Goal: Transaction & Acquisition: Book appointment/travel/reservation

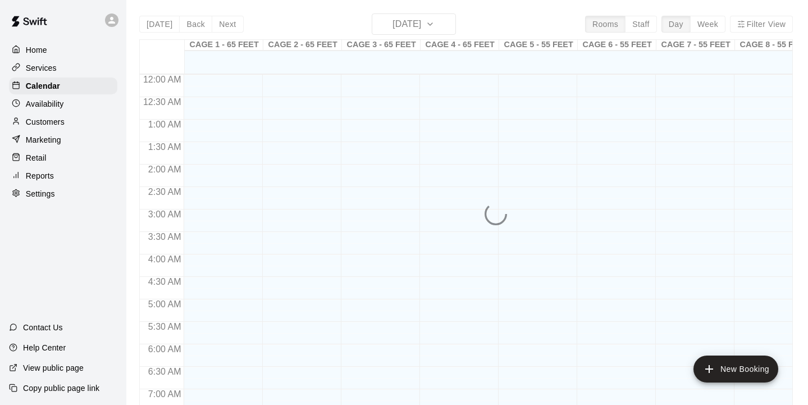
scroll to position [484, 0]
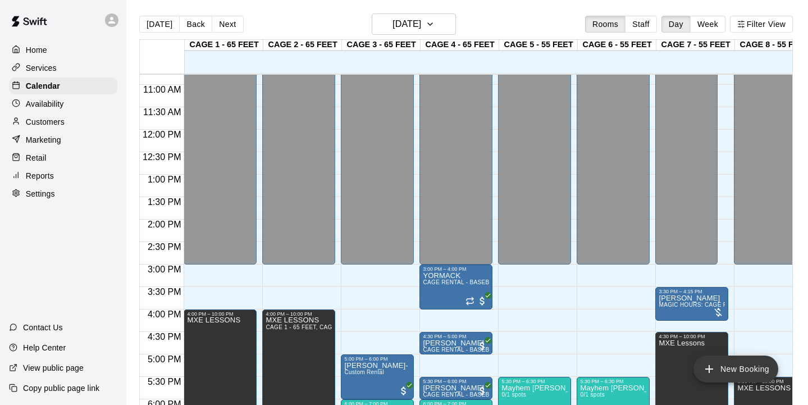
click at [735, 374] on button "New Booking" at bounding box center [736, 369] width 85 height 27
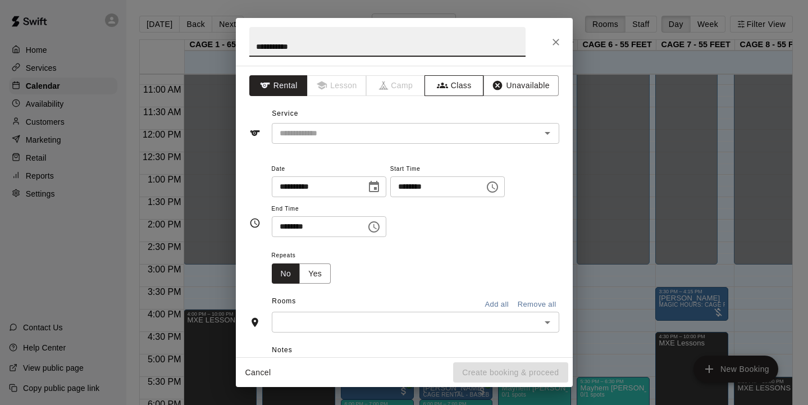
click at [446, 90] on icon "button" at bounding box center [442, 85] width 11 height 11
click at [257, 47] on input "**********" at bounding box center [387, 42] width 276 height 30
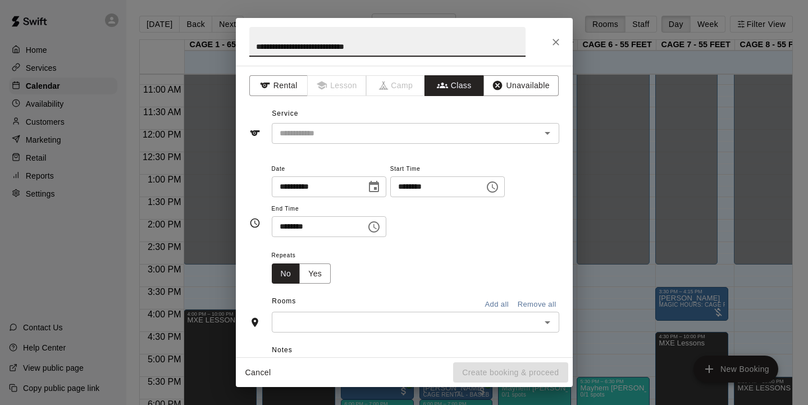
click at [325, 125] on div "​" at bounding box center [416, 133] width 288 height 21
type input "**********"
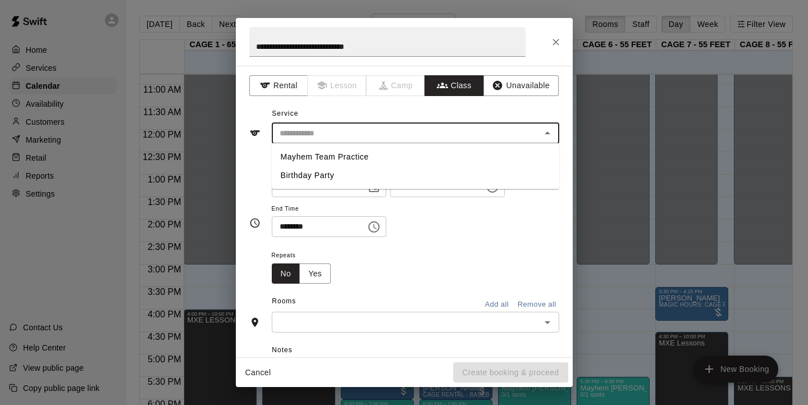
click at [314, 170] on li "Birthday Party" at bounding box center [416, 175] width 288 height 19
type input "**********"
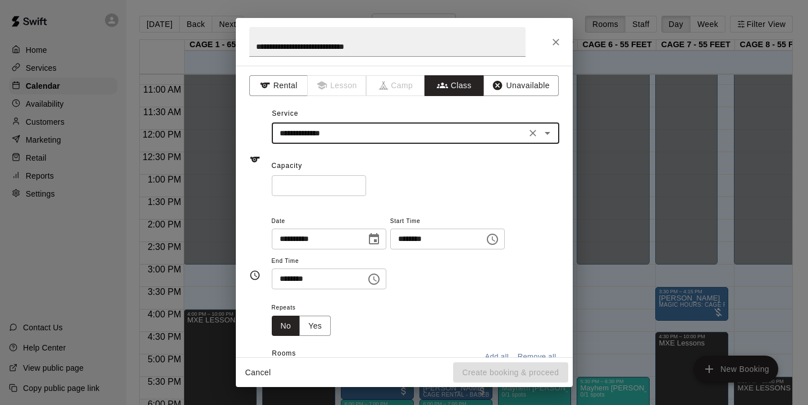
click at [359, 187] on input "*" at bounding box center [319, 185] width 94 height 21
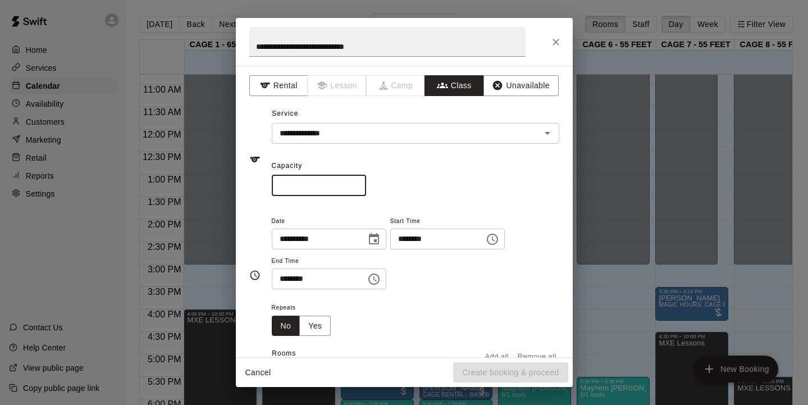
click at [381, 237] on icon "Choose date, selected date is Oct 9, 2025" at bounding box center [373, 239] width 13 height 13
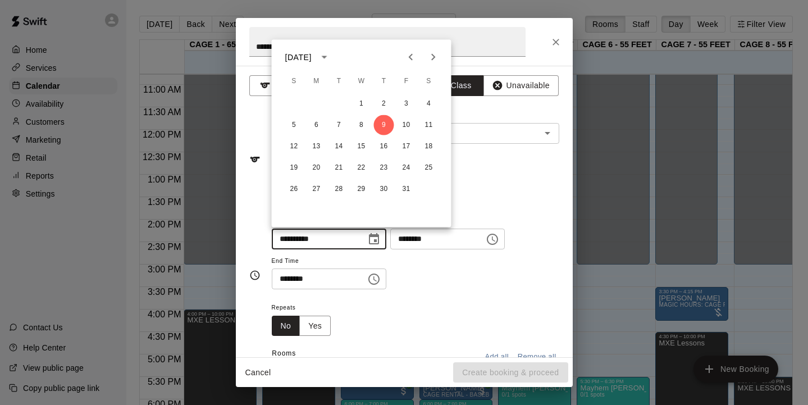
click at [437, 59] on icon "Next month" at bounding box center [433, 57] width 13 height 13
click at [293, 127] on button "2" at bounding box center [294, 125] width 20 height 20
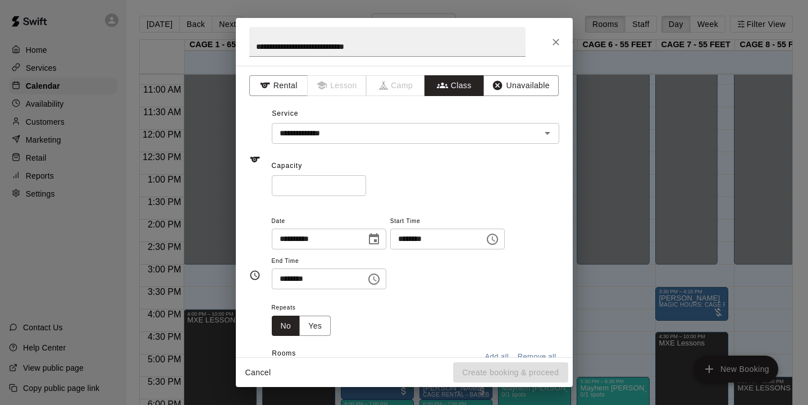
type input "**********"
click at [499, 237] on icon "Choose time, selected time is 10:00 AM" at bounding box center [492, 239] width 13 height 13
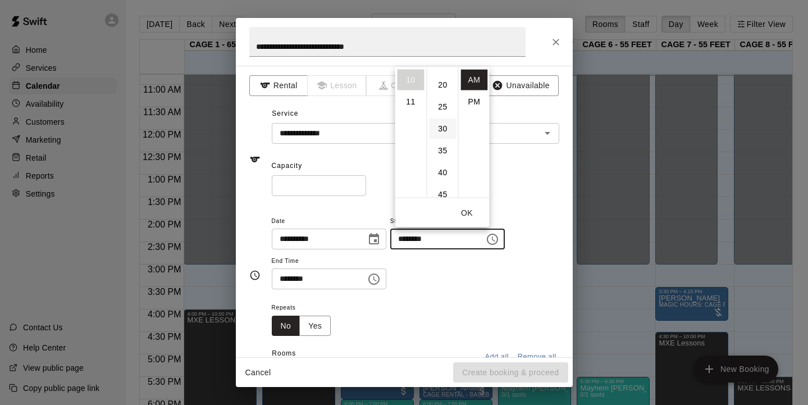
scroll to position [77, 0]
click at [440, 130] on li "30" at bounding box center [443, 134] width 27 height 21
type input "********"
click at [376, 279] on icon "Choose time, selected time is 10:30 AM" at bounding box center [373, 278] width 13 height 13
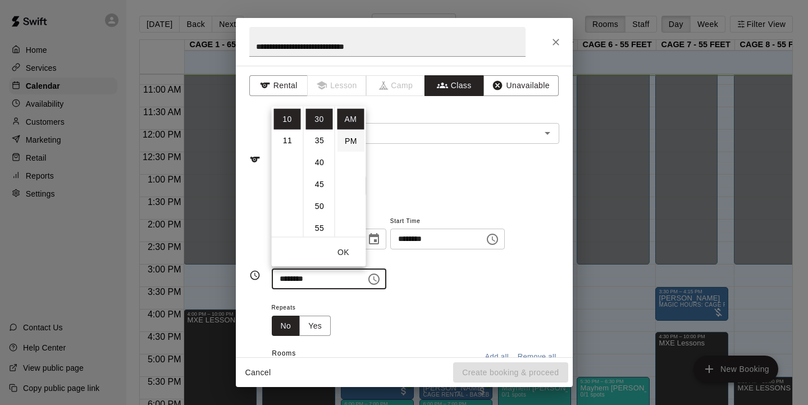
click at [350, 138] on li "PM" at bounding box center [351, 140] width 27 height 21
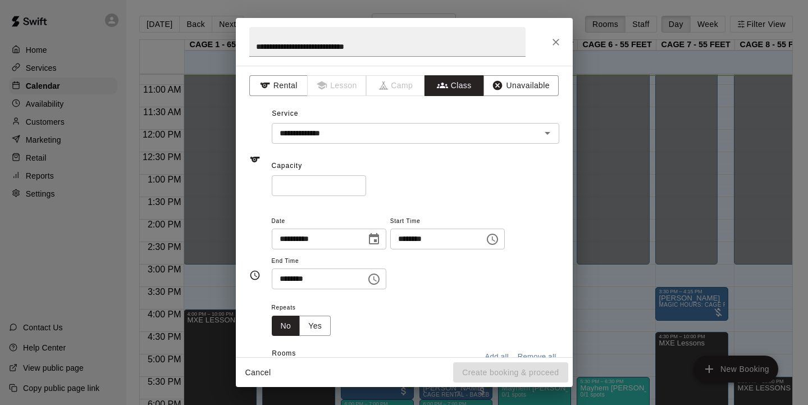
scroll to position [20, 0]
click at [377, 276] on icon "Choose time, selected time is 10:30 PM" at bounding box center [375, 278] width 3 height 5
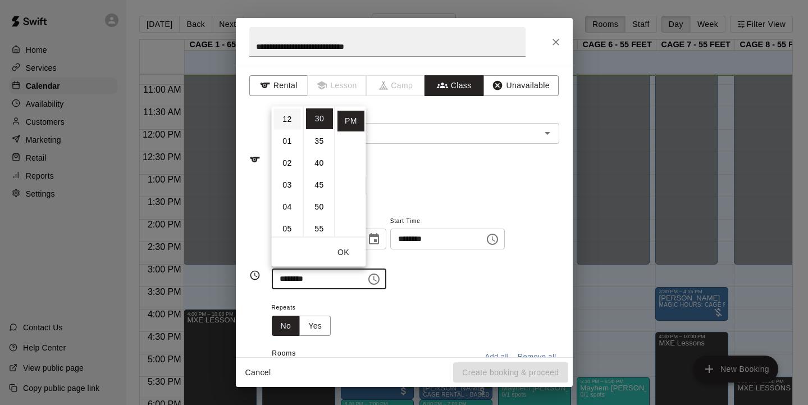
scroll to position [0, 0]
click at [287, 122] on li "12" at bounding box center [287, 118] width 27 height 21
type input "********"
click at [325, 116] on li "30" at bounding box center [319, 118] width 27 height 21
click at [349, 249] on button "OK" at bounding box center [344, 252] width 36 height 21
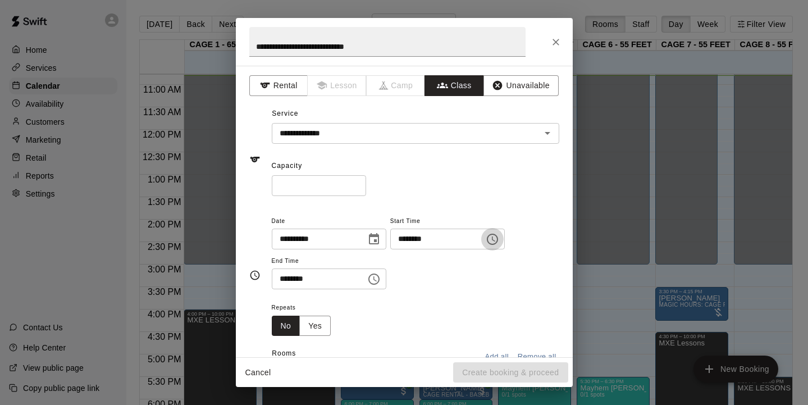
click at [499, 239] on icon "Choose time, selected time is 10:30 AM" at bounding box center [492, 239] width 13 height 13
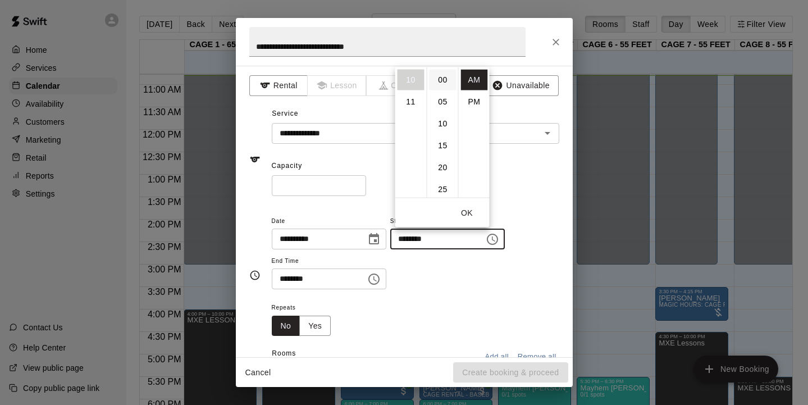
click at [442, 84] on li "00" at bounding box center [443, 79] width 27 height 21
type input "********"
click at [467, 218] on button "OK" at bounding box center [467, 212] width 36 height 21
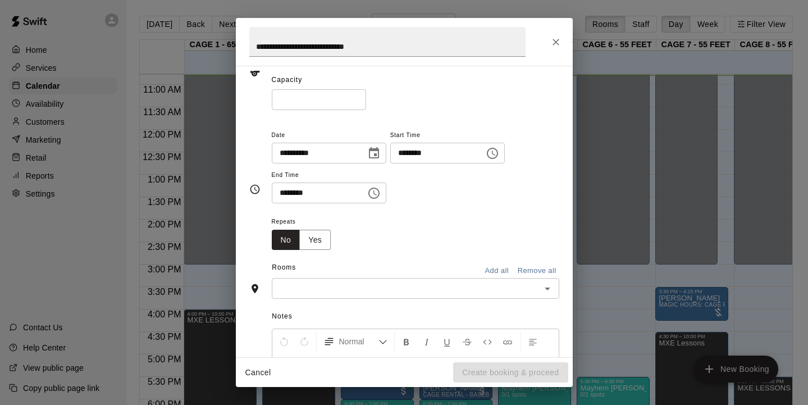
scroll to position [93, 0]
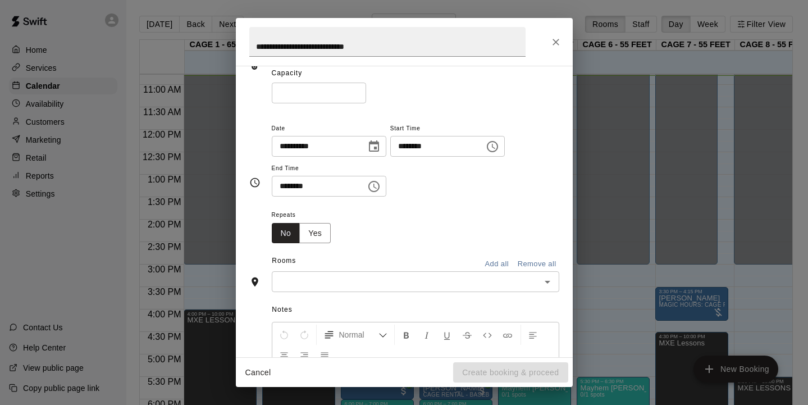
click at [501, 261] on button "Add all" at bounding box center [497, 264] width 36 height 17
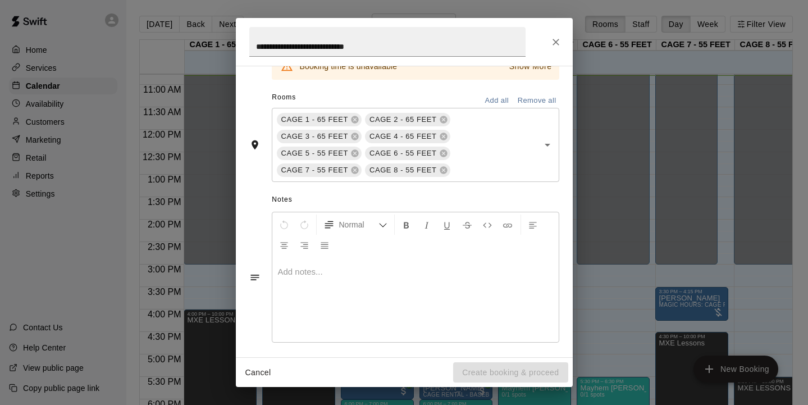
scroll to position [299, 0]
click at [335, 284] on div at bounding box center [415, 299] width 287 height 84
click at [477, 371] on div "Cancel Create booking & proceed" at bounding box center [404, 373] width 337 height 30
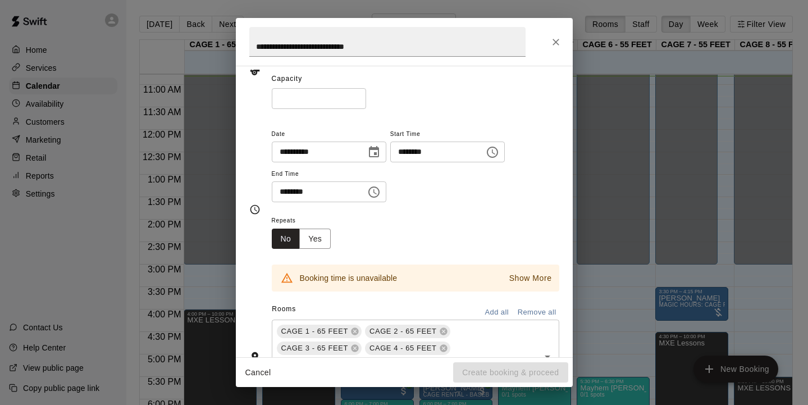
scroll to position [88, 0]
click at [496, 149] on icon "Choose time, selected time is 10:00 AM" at bounding box center [493, 150] width 3 height 5
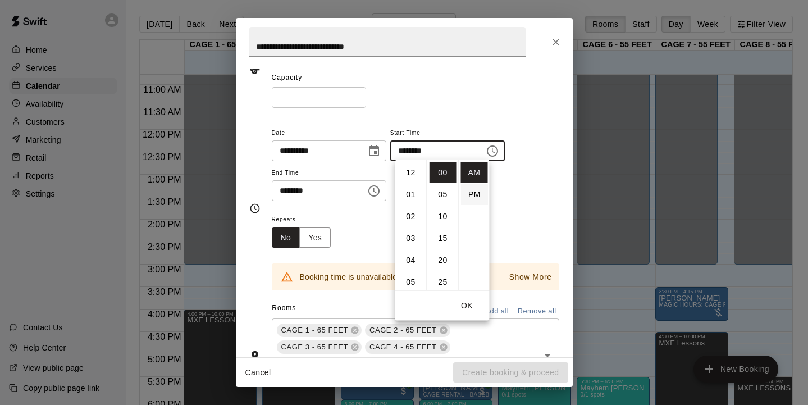
scroll to position [219, 0]
click at [445, 225] on li "30" at bounding box center [443, 229] width 27 height 21
type input "********"
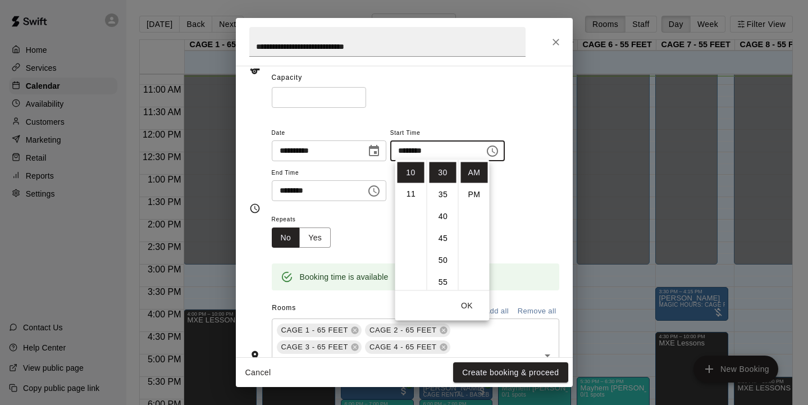
click at [509, 217] on div "Repeats No Yes" at bounding box center [416, 229] width 288 height 35
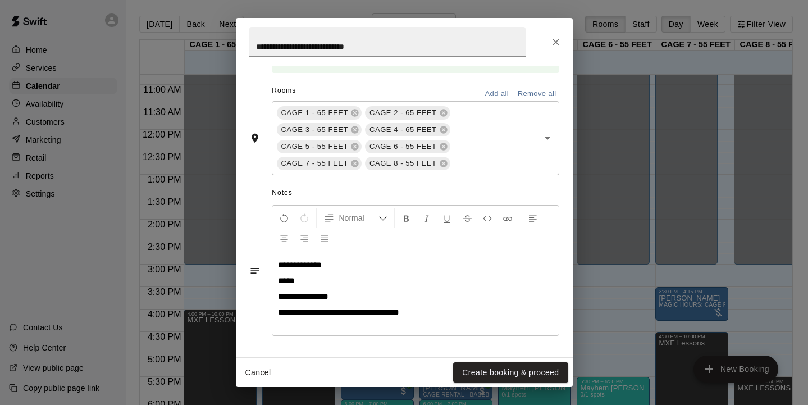
scroll to position [306, 0]
click at [494, 372] on button "Create booking & proceed" at bounding box center [510, 372] width 115 height 21
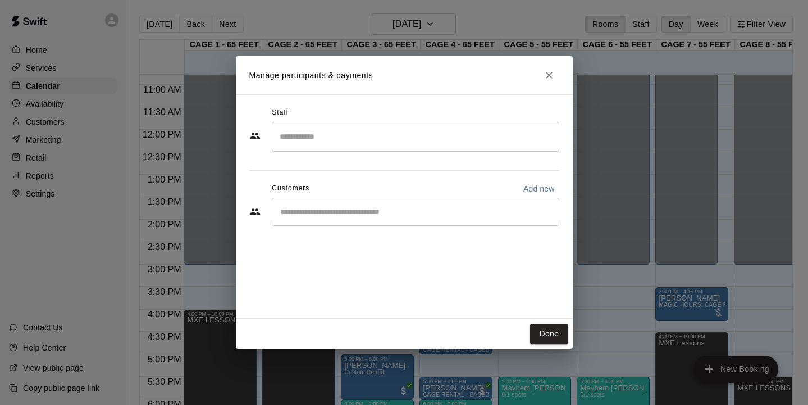
click at [322, 144] on input "Search staff" at bounding box center [416, 137] width 278 height 20
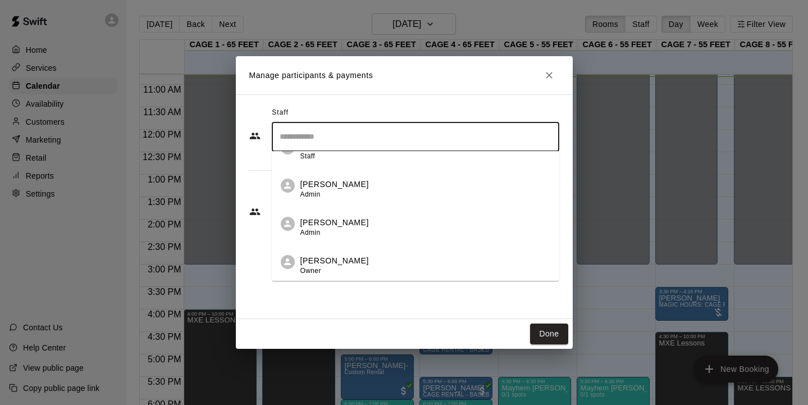
scroll to position [176, 0]
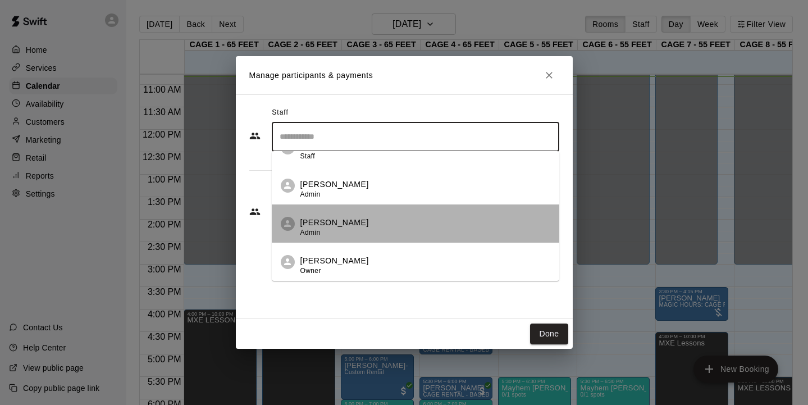
click at [318, 221] on p "[PERSON_NAME]" at bounding box center [335, 223] width 69 height 12
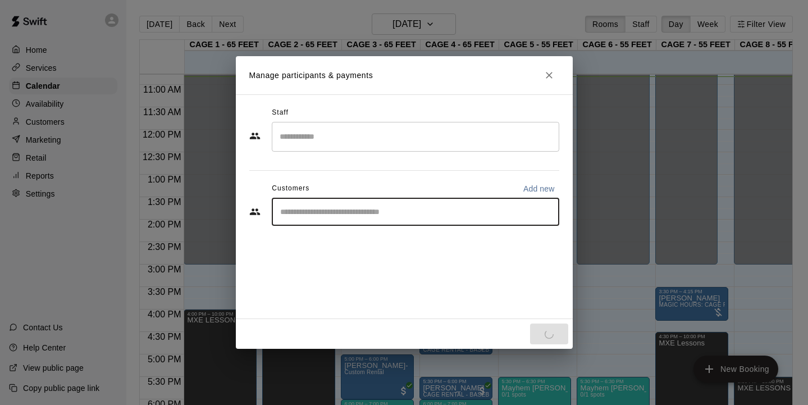
click at [319, 209] on input "Start typing to search customers..." at bounding box center [416, 211] width 278 height 11
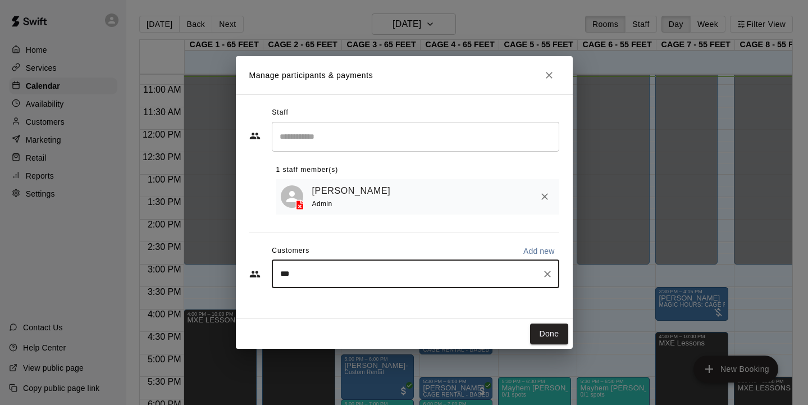
type input "****"
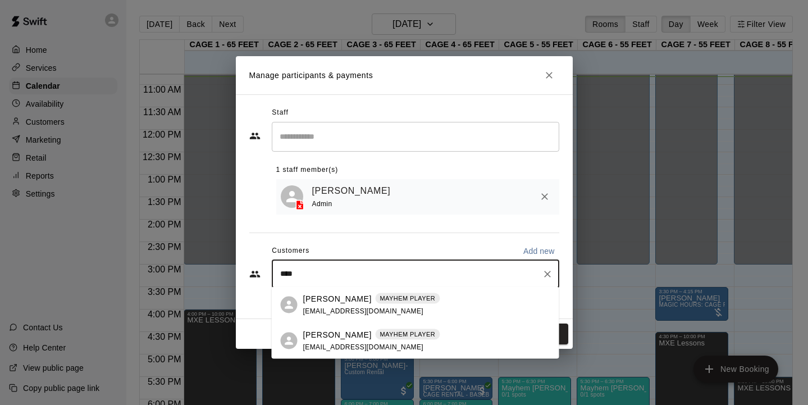
click at [308, 301] on p "[PERSON_NAME]" at bounding box center [337, 299] width 69 height 12
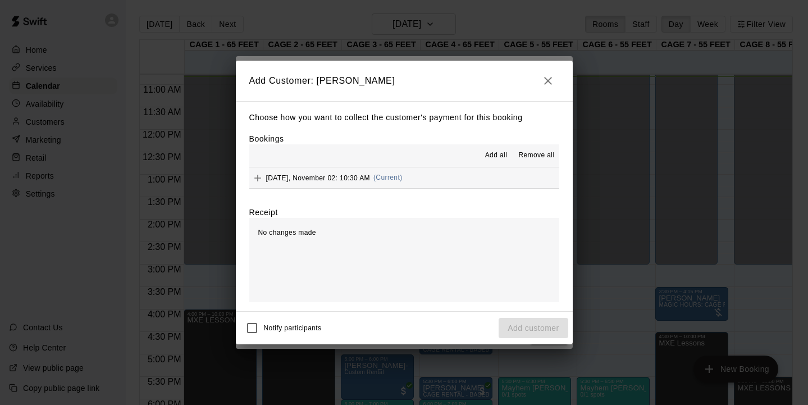
click at [446, 210] on div "Receipt" at bounding box center [404, 212] width 310 height 11
click at [529, 327] on div "Notify participants Add customer" at bounding box center [404, 328] width 328 height 24
click at [548, 82] on icon "button" at bounding box center [548, 81] width 8 height 8
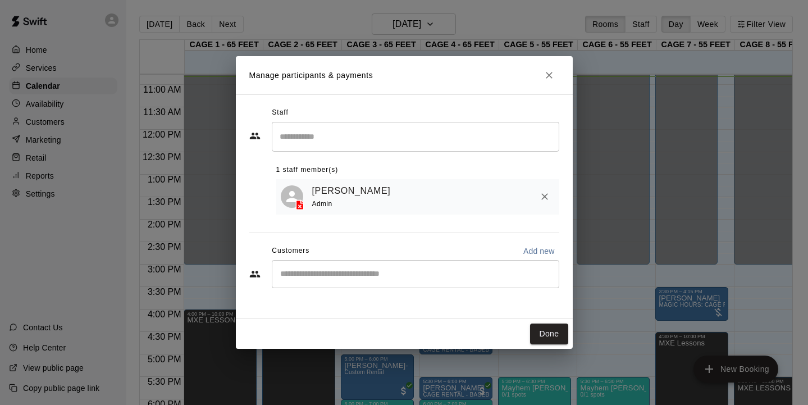
click at [510, 269] on input "Start typing to search customers..." at bounding box center [416, 274] width 278 height 11
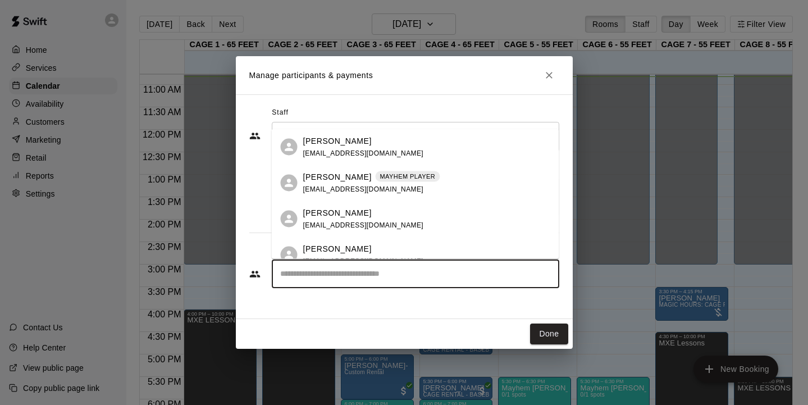
click at [382, 187] on span "[EMAIL_ADDRESS][DOMAIN_NAME]" at bounding box center [363, 189] width 121 height 8
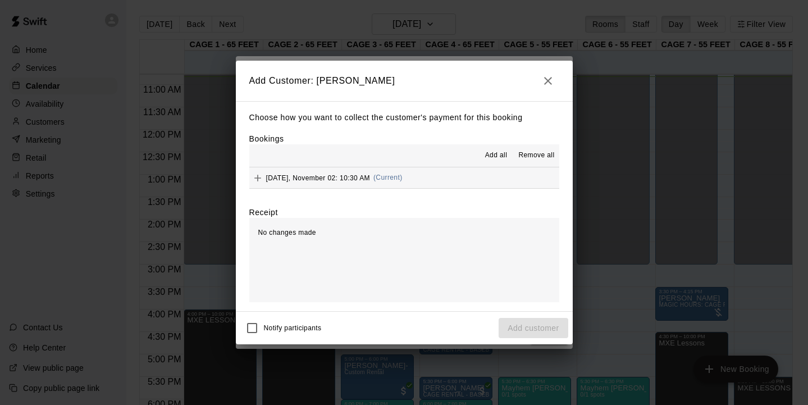
click at [451, 290] on div "No changes made" at bounding box center [404, 260] width 310 height 84
click at [365, 243] on div "No changes made" at bounding box center [404, 260] width 310 height 84
click at [445, 170] on button "[DATE], November 02: 10:30 AM (Current)" at bounding box center [404, 177] width 310 height 21
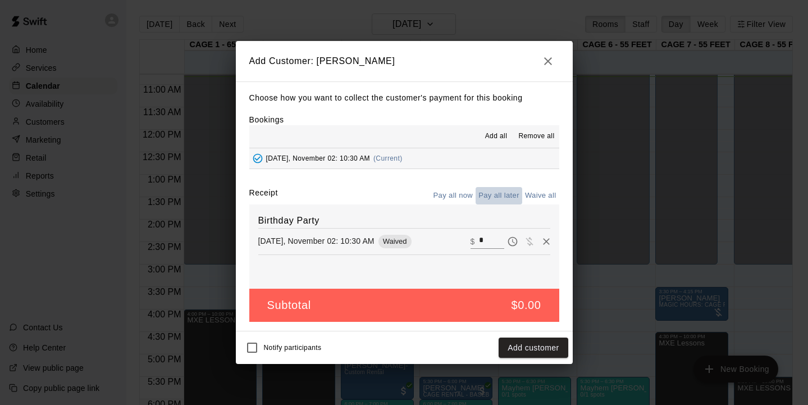
click at [494, 193] on button "Pay all later" at bounding box center [499, 195] width 47 height 17
click at [342, 225] on h6 "Birthday Party" at bounding box center [404, 221] width 292 height 15
click at [544, 196] on button "Waive all" at bounding box center [541, 195] width 37 height 17
click at [532, 343] on button "Add customer" at bounding box center [533, 348] width 69 height 21
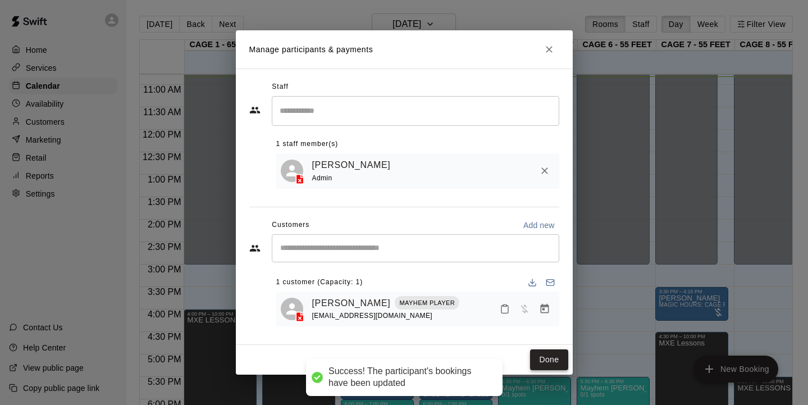
click at [545, 361] on button "Done" at bounding box center [549, 359] width 38 height 21
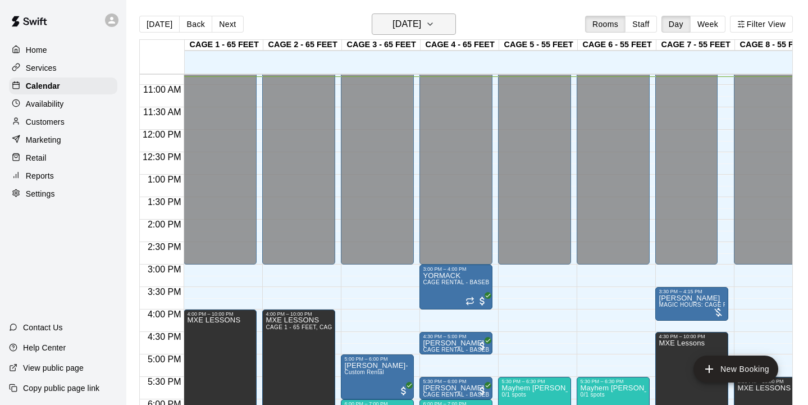
click at [435, 24] on icon "button" at bounding box center [430, 23] width 9 height 13
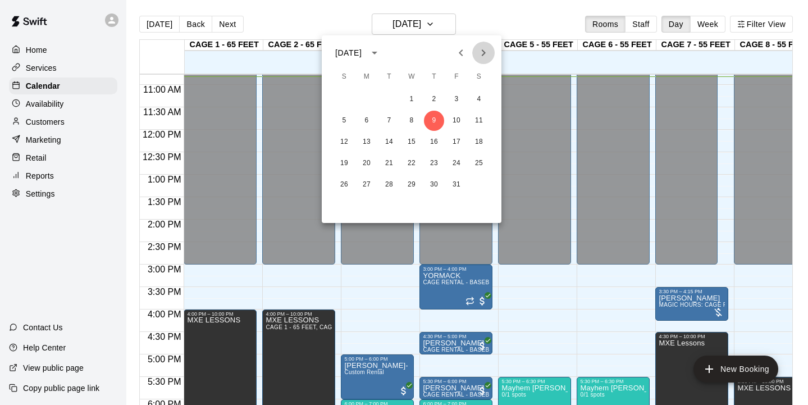
click at [480, 54] on icon "Next month" at bounding box center [483, 52] width 13 height 13
click at [346, 119] on button "2" at bounding box center [344, 121] width 20 height 20
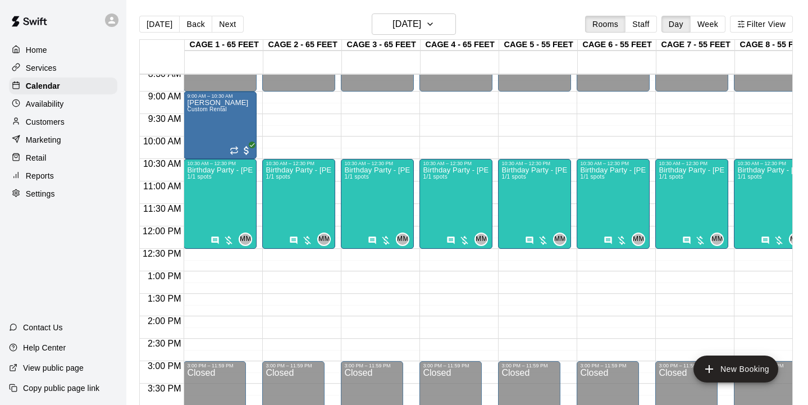
scroll to position [331, 0]
